Goal: Obtain resource: Obtain resource

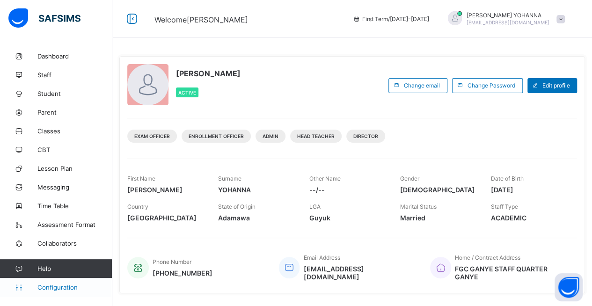
click at [59, 285] on span "Configuration" at bounding box center [74, 287] width 74 height 7
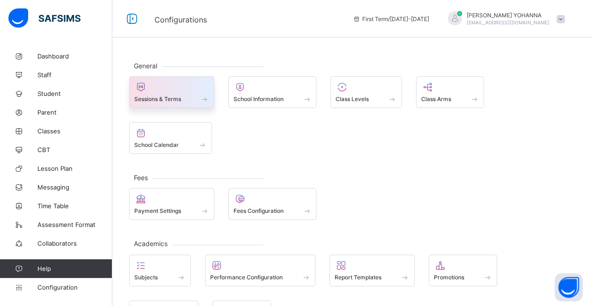
click at [173, 100] on span "Sessions & Terms" at bounding box center [157, 99] width 47 height 7
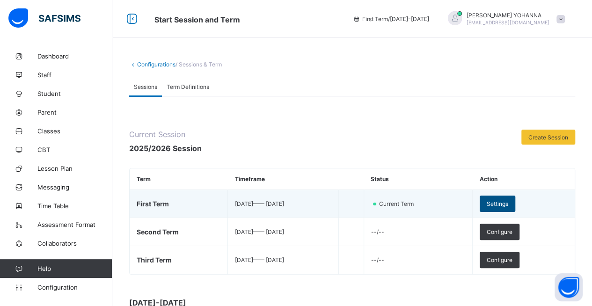
click at [509, 204] on span "Settings" at bounding box center [498, 203] width 22 height 7
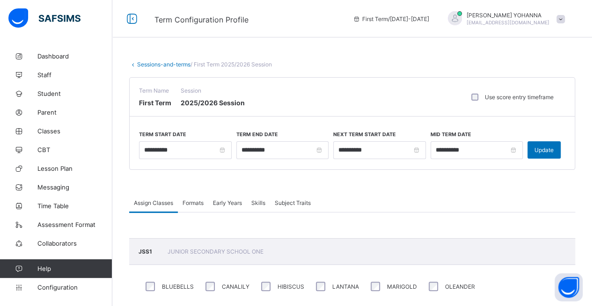
click at [150, 62] on link "Sessions-and-terms" at bounding box center [163, 64] width 53 height 7
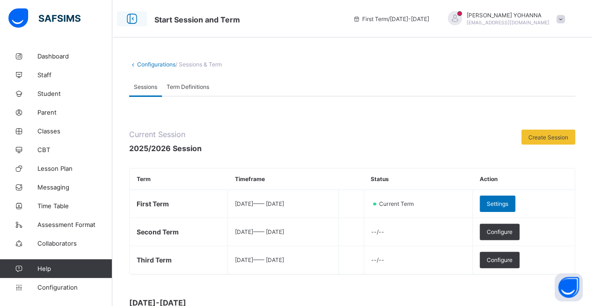
click at [132, 15] on icon at bounding box center [132, 19] width 16 height 14
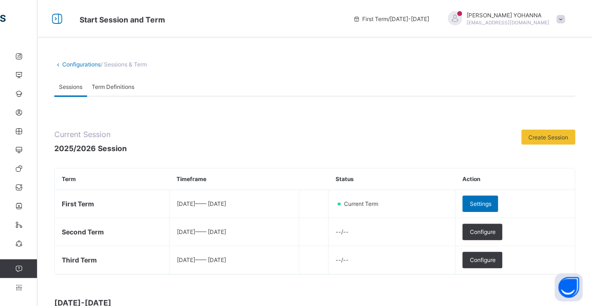
click at [113, 84] on span "Term Definitions" at bounding box center [113, 86] width 43 height 7
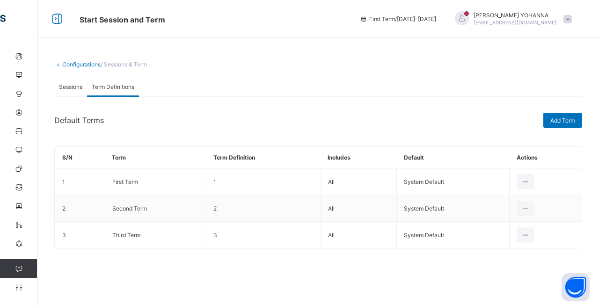
click at [74, 89] on span "Sessions" at bounding box center [70, 86] width 23 height 7
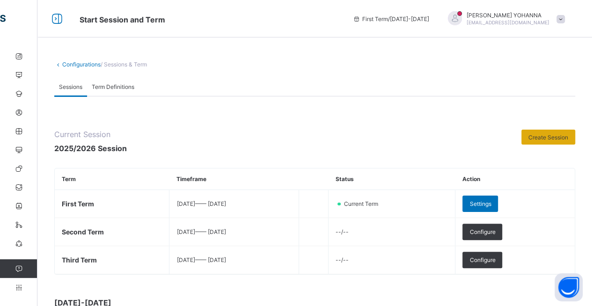
click at [550, 137] on span "Create Session" at bounding box center [549, 137] width 40 height 7
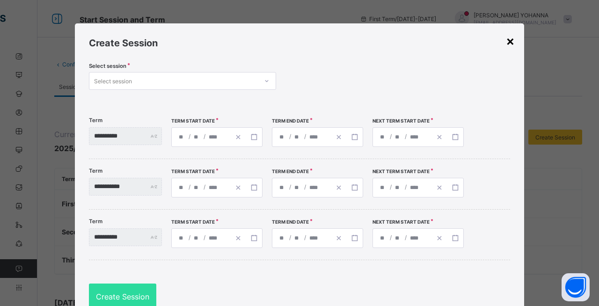
click at [511, 41] on div "×" at bounding box center [510, 41] width 9 height 16
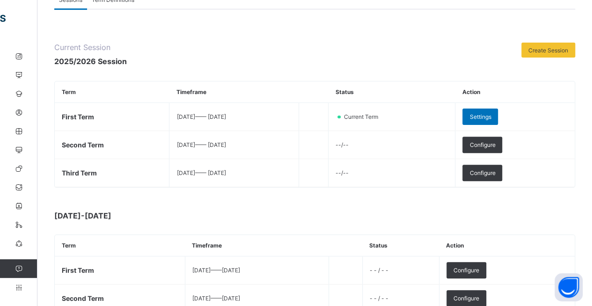
scroll to position [100, 0]
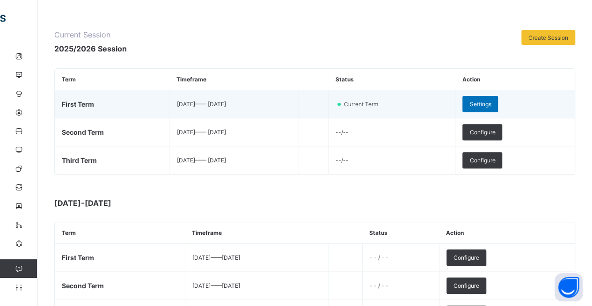
click at [184, 104] on span "[DATE] —— [DATE]" at bounding box center [201, 104] width 49 height 7
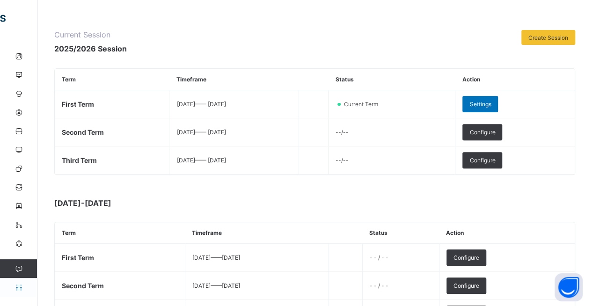
click at [21, 291] on icon at bounding box center [18, 287] width 37 height 7
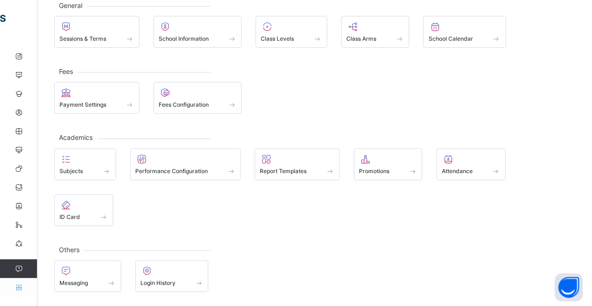
scroll to position [11, 0]
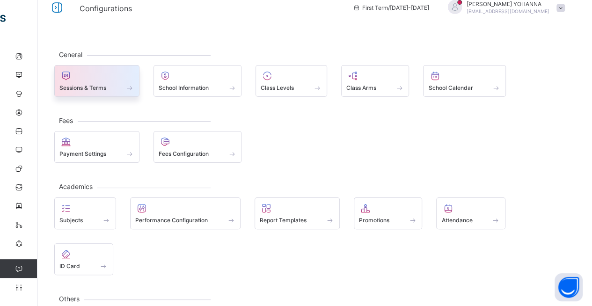
click at [120, 88] on div "Sessions & Terms" at bounding box center [96, 88] width 75 height 8
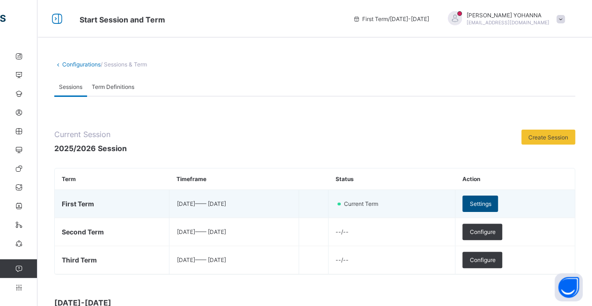
click at [491, 206] on span "Settings" at bounding box center [481, 203] width 22 height 7
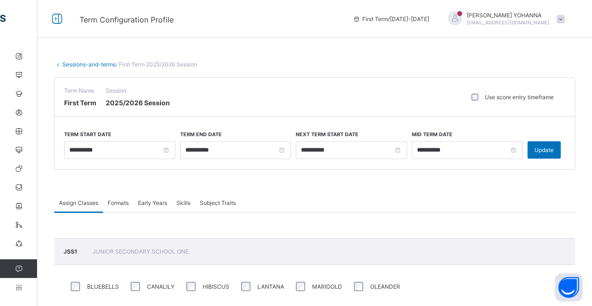
click at [499, 206] on div "Assign Classes Formats Early Years Skills Subject Traits" at bounding box center [314, 202] width 521 height 19
click at [20, 133] on icon at bounding box center [18, 131] width 37 height 7
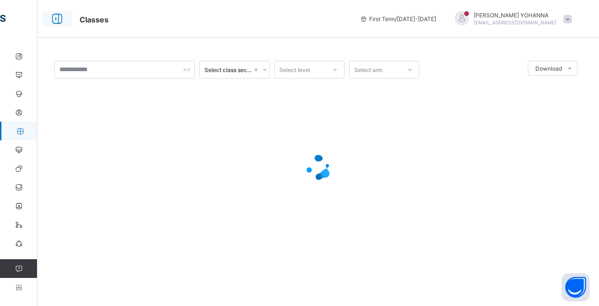
click at [55, 18] on icon at bounding box center [57, 19] width 16 height 14
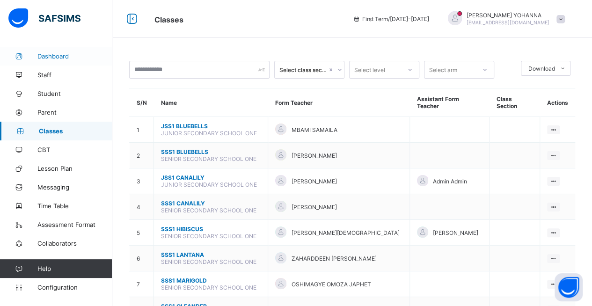
click at [52, 54] on span "Dashboard" at bounding box center [74, 55] width 75 height 7
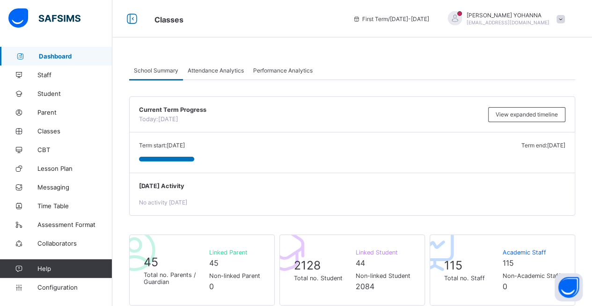
click at [462, 19] on div at bounding box center [455, 18] width 14 height 14
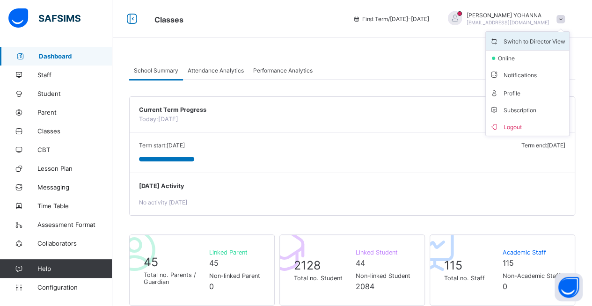
click at [527, 39] on span "Switch to Director View" at bounding box center [528, 41] width 76 height 11
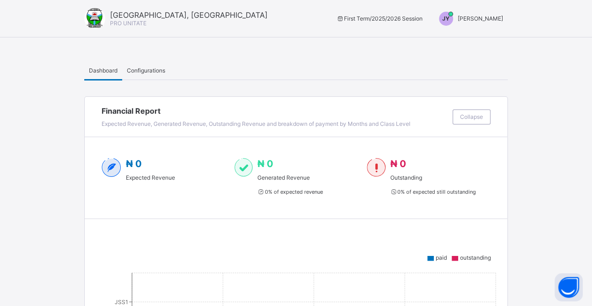
click at [479, 18] on span "[PERSON_NAME]" at bounding box center [480, 18] width 45 height 7
click at [479, 39] on span "Switch to Admin View" at bounding box center [468, 40] width 71 height 11
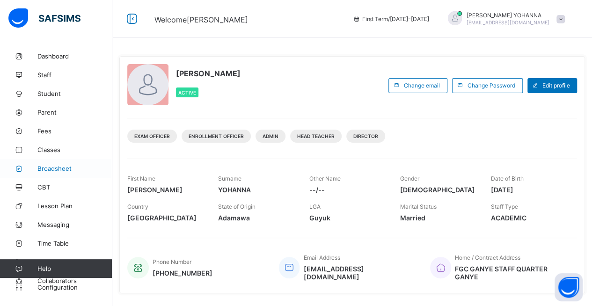
click at [58, 169] on span "Broadsheet" at bounding box center [74, 168] width 75 height 7
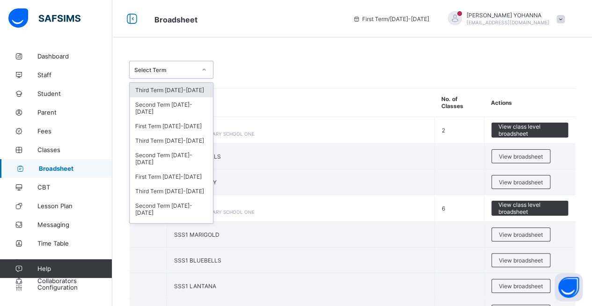
click at [201, 73] on div at bounding box center [204, 69] width 16 height 15
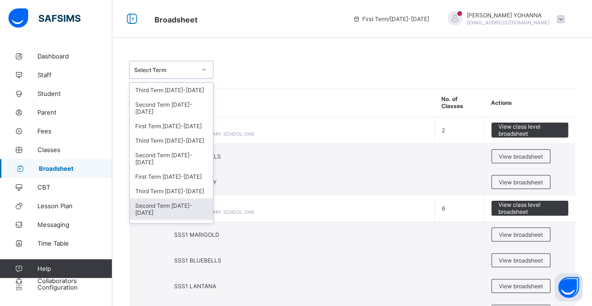
click at [151, 201] on div "Second Term [DATE]-[DATE]" at bounding box center [171, 210] width 83 height 22
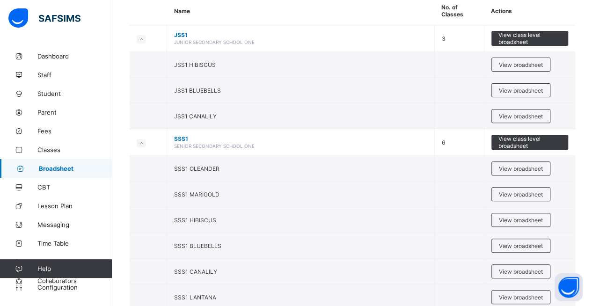
scroll to position [131, 0]
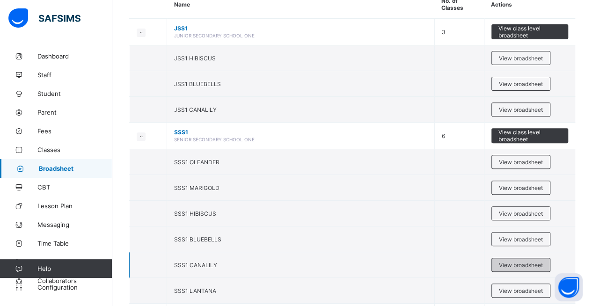
click at [509, 262] on span "View broadsheet" at bounding box center [521, 265] width 44 height 7
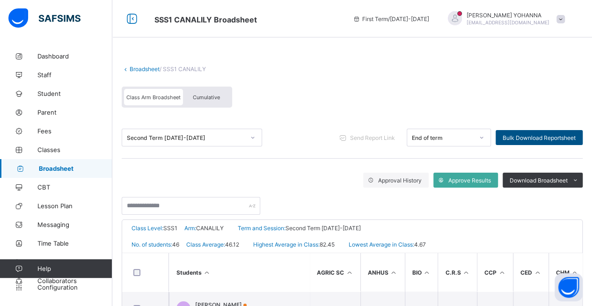
click at [542, 130] on div "Bulk Download Reportsheet" at bounding box center [539, 137] width 87 height 15
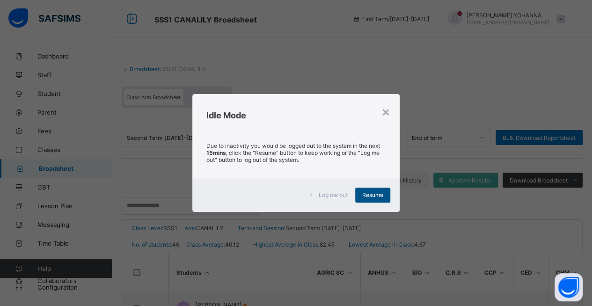
click at [371, 192] on span "Resume" at bounding box center [372, 195] width 21 height 7
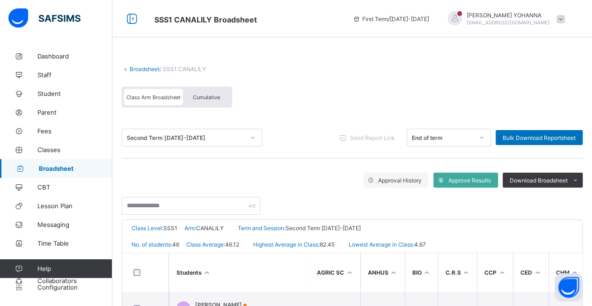
click at [55, 160] on link "Broadsheet" at bounding box center [56, 168] width 112 height 19
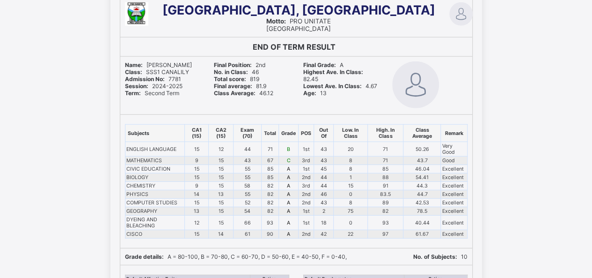
scroll to position [13654, 0]
